Goal: Task Accomplishment & Management: Manage account settings

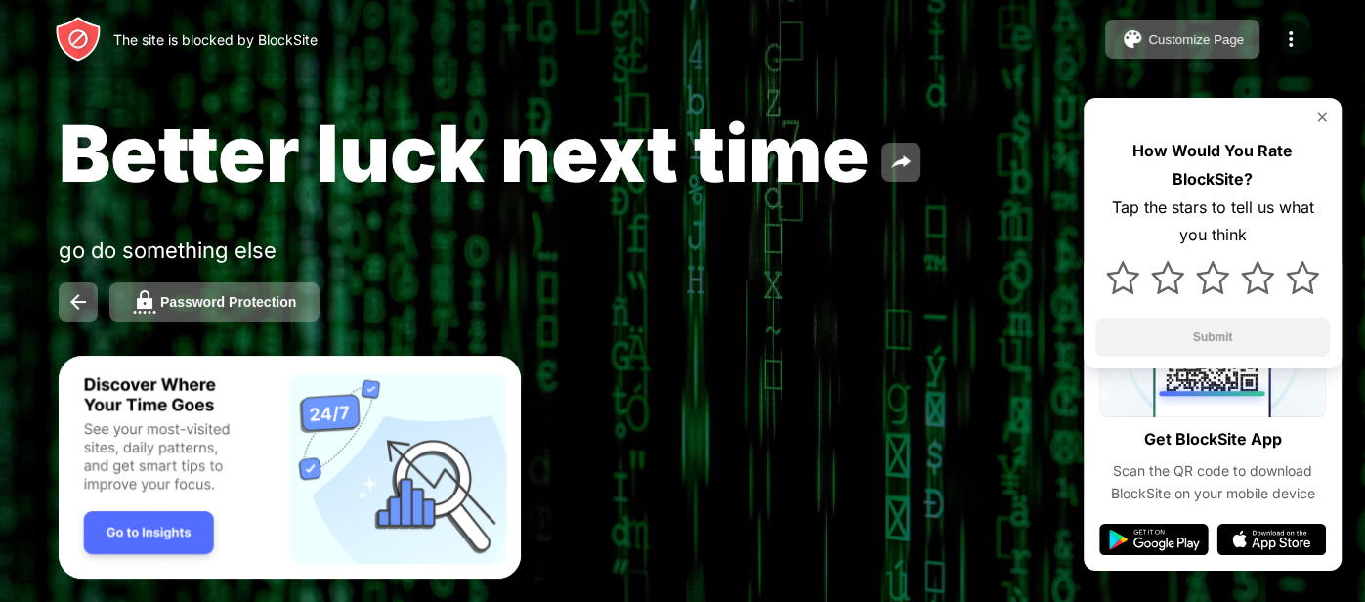
click at [1321, 111] on img at bounding box center [1322, 117] width 16 height 16
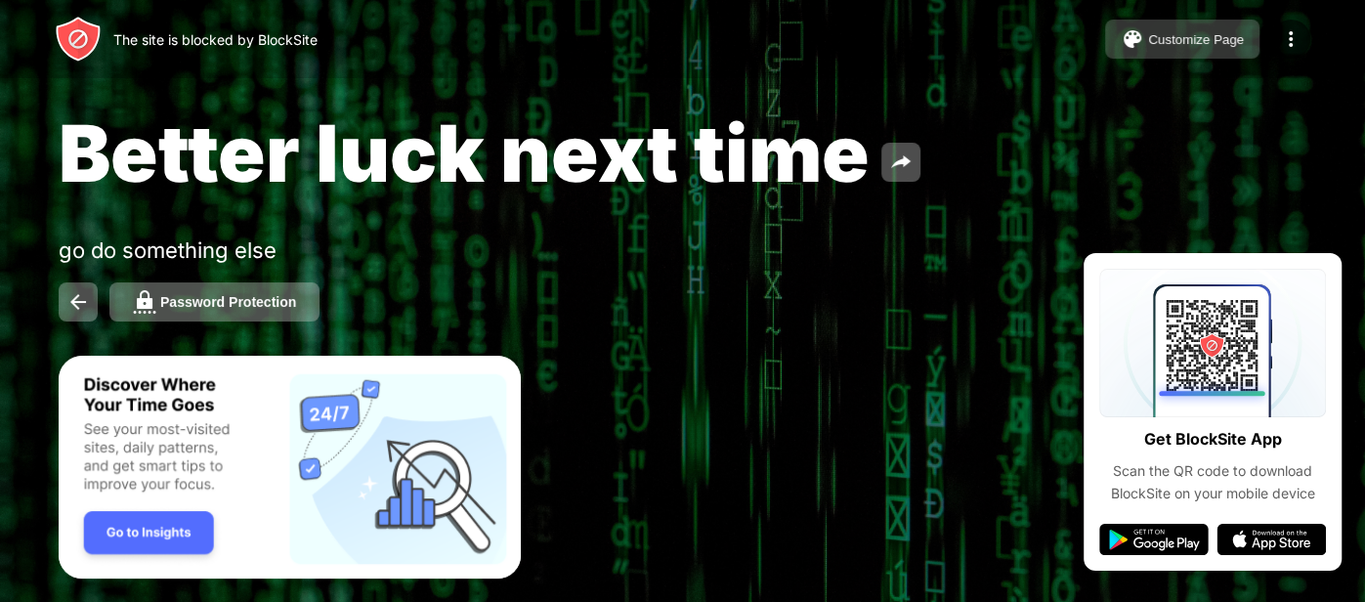
click at [1120, 37] on img at bounding box center [1131, 38] width 23 height 23
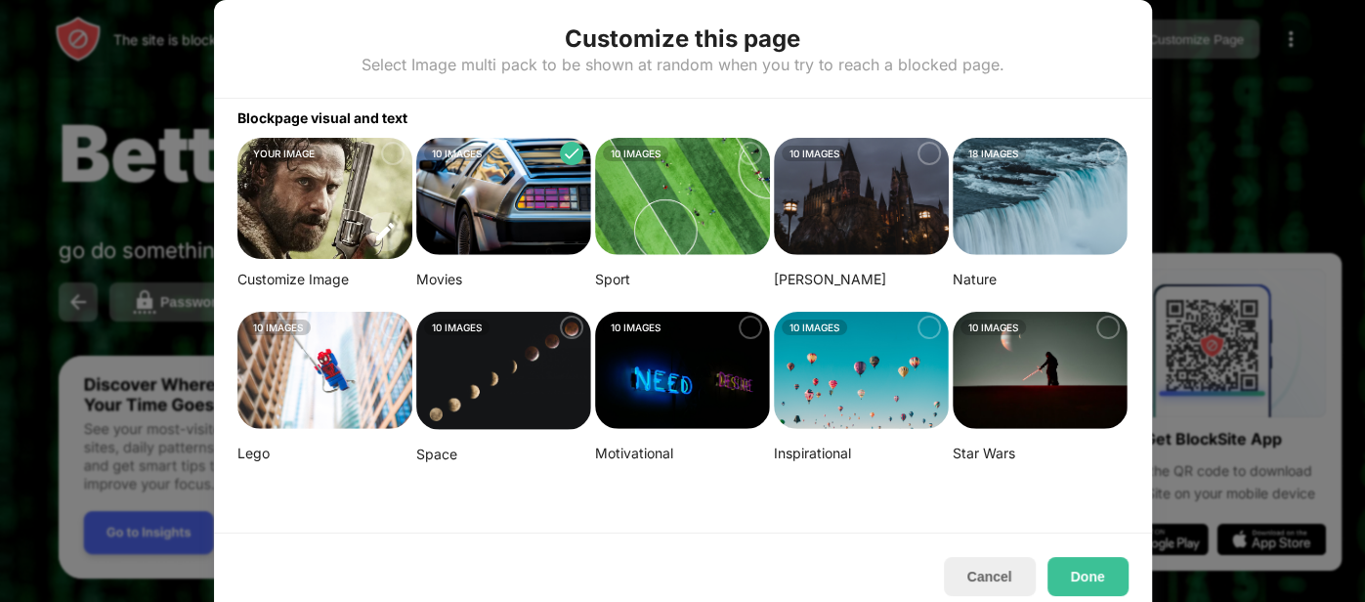
click at [698, 393] on img at bounding box center [682, 370] width 175 height 117
click at [499, 200] on img at bounding box center [503, 196] width 175 height 117
click at [834, 195] on img at bounding box center [861, 196] width 175 height 117
click at [1081, 577] on button "Done" at bounding box center [1087, 576] width 81 height 39
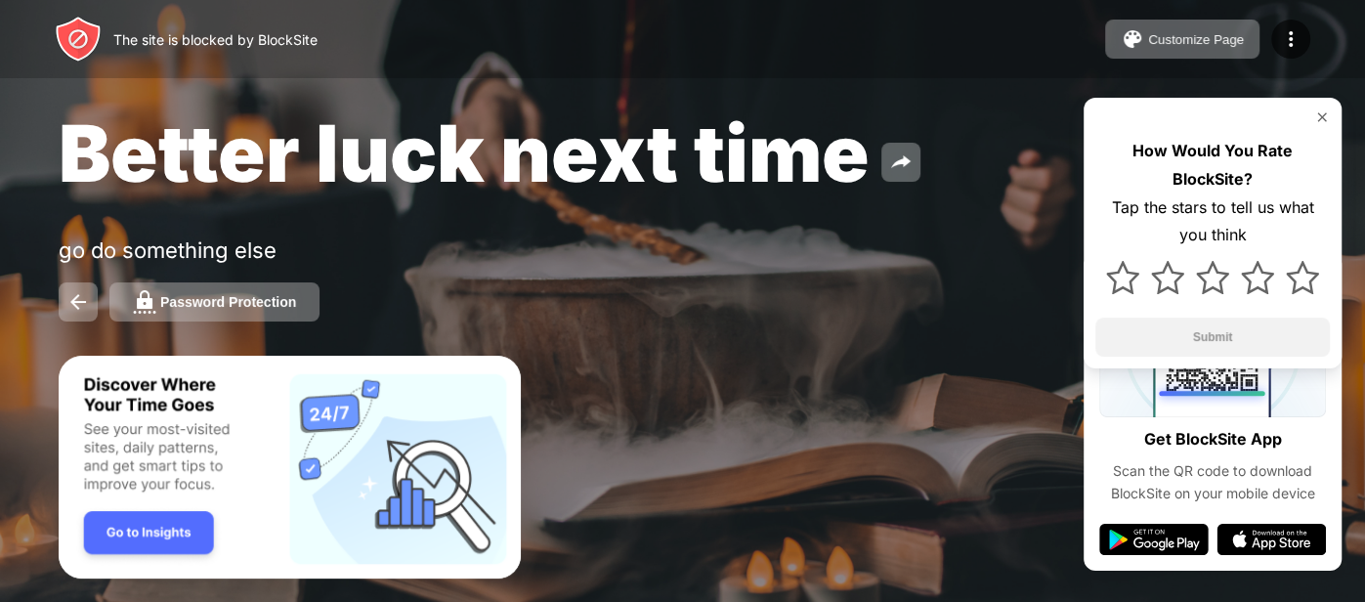
click at [716, 160] on span "Better luck next time" at bounding box center [464, 152] width 811 height 95
click at [1154, 42] on div "Customize Page" at bounding box center [1196, 39] width 96 height 15
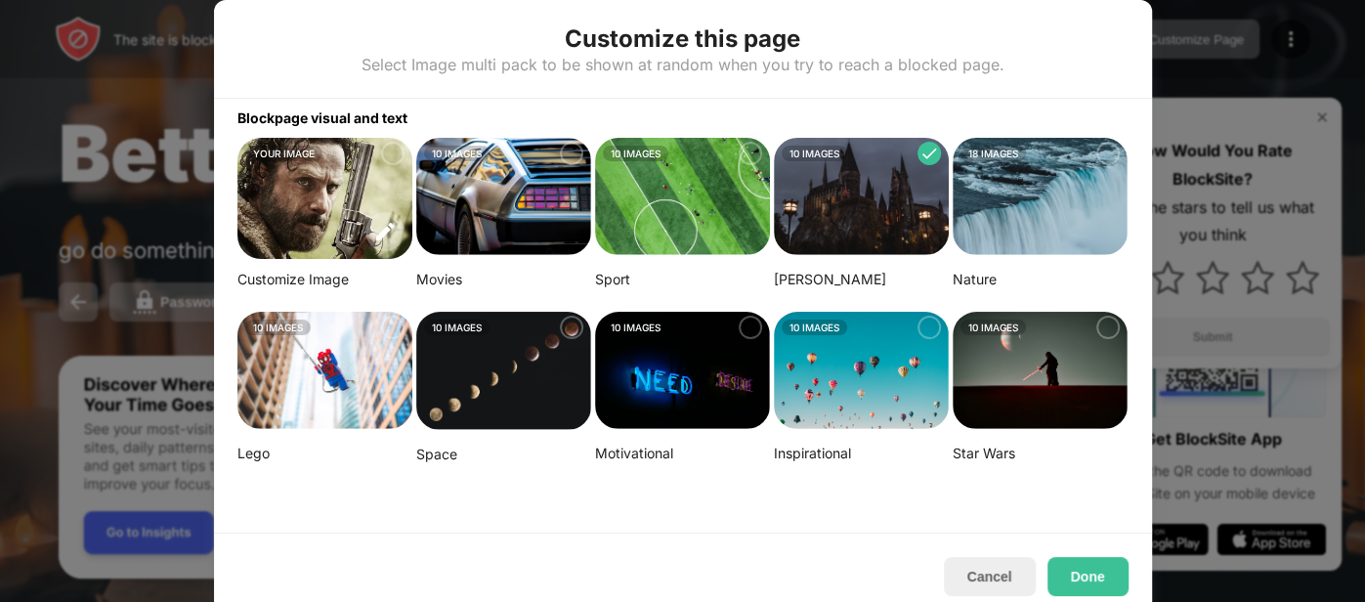
click at [305, 168] on img at bounding box center [324, 198] width 175 height 121
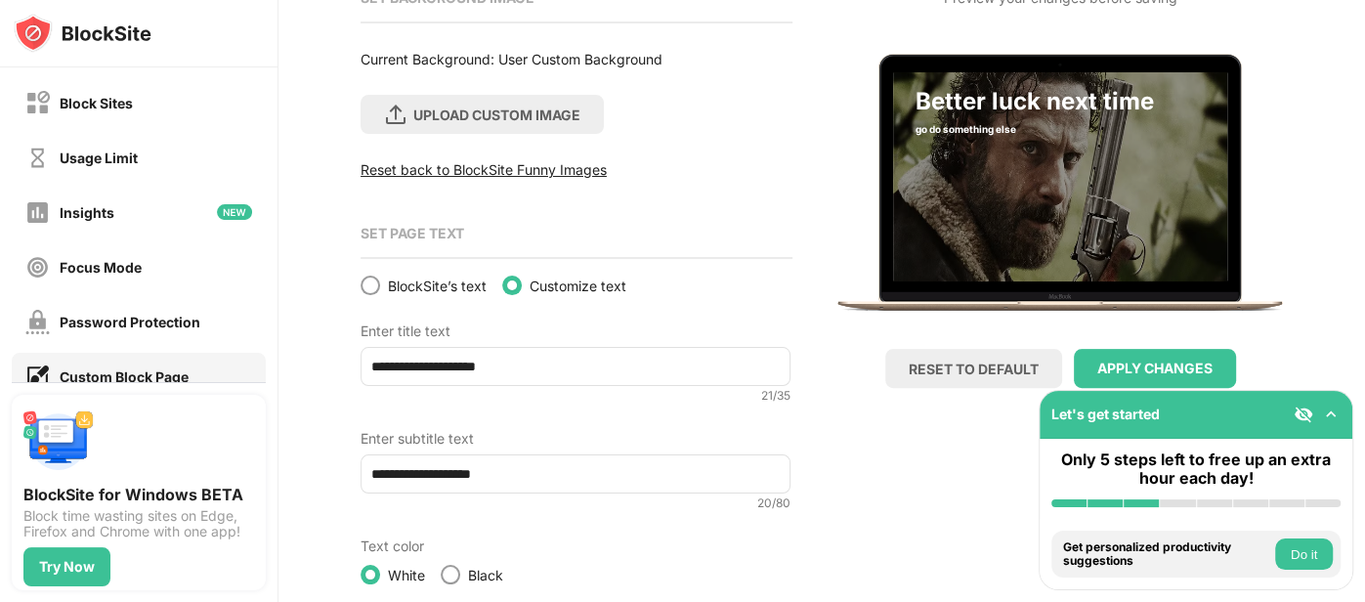
scroll to position [302, 0]
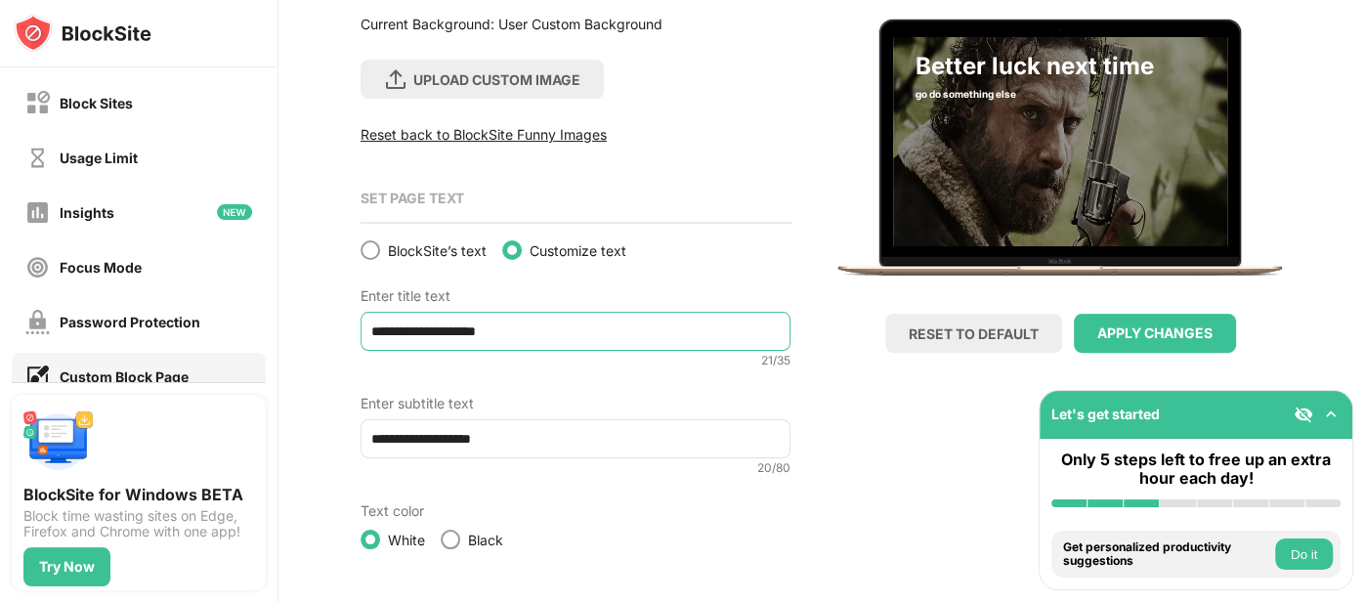
click at [521, 334] on input "**********" at bounding box center [575, 331] width 430 height 39
type input "*"
click at [529, 447] on input "**********" at bounding box center [575, 438] width 430 height 39
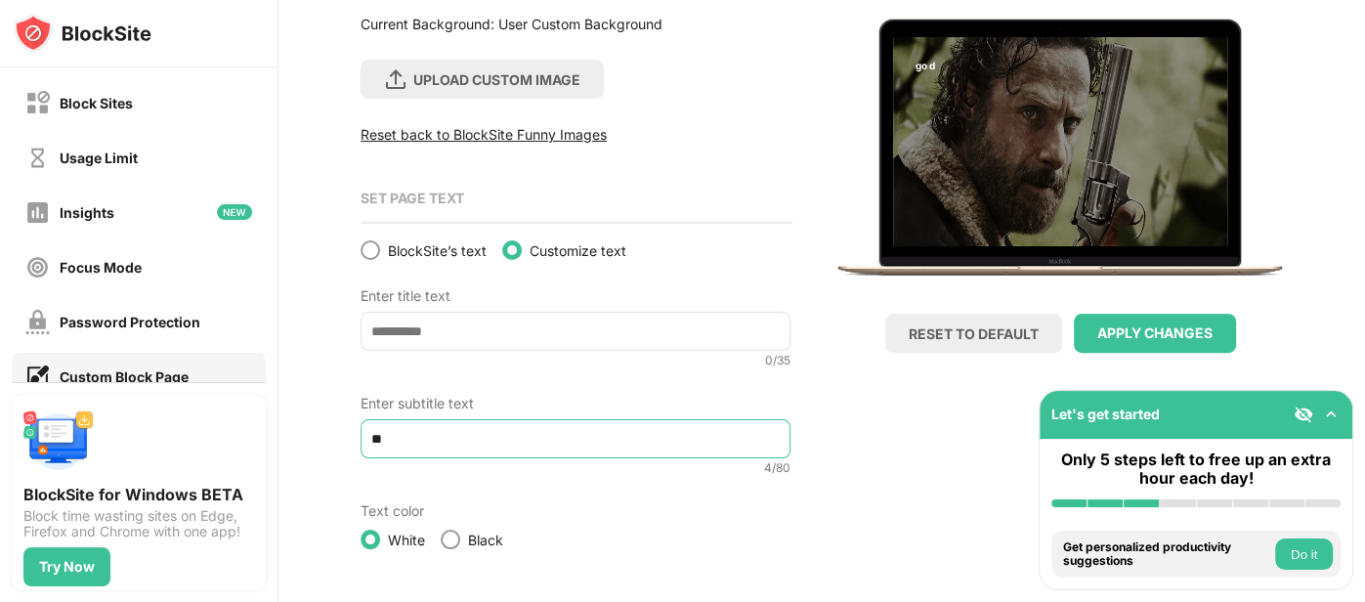
type input "*"
click at [1177, 325] on div "APPLY CHANGES" at bounding box center [1154, 333] width 115 height 16
